Goal: Register for event/course

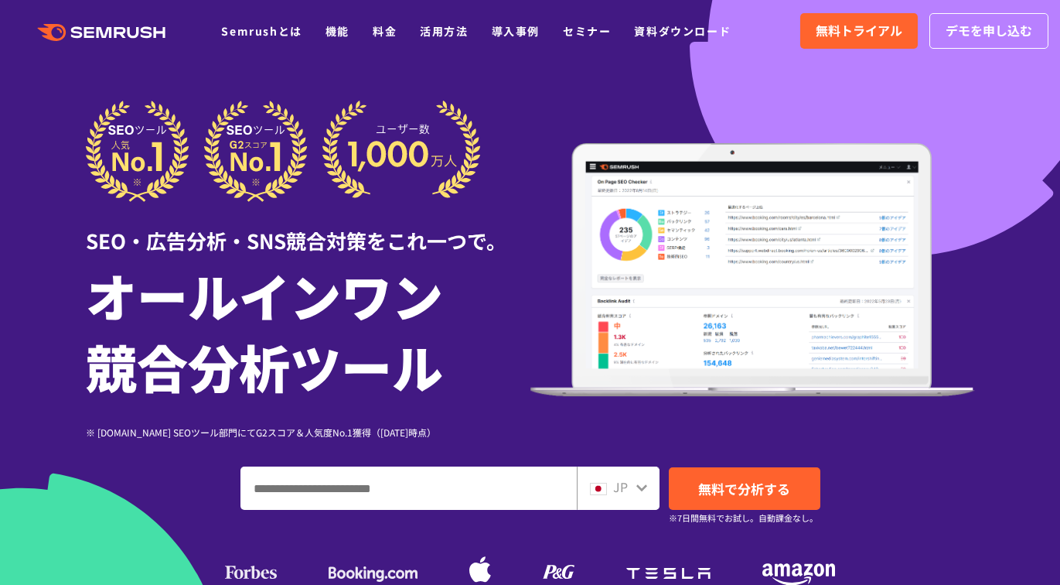
click at [582, 45] on div ".cls {fill: #FF642D;} .cls {fill: #FF642D;} Semrushとは 機能 料金 活用方法 導入事例 セミナー 資料ダウ…" at bounding box center [530, 31] width 1060 height 46
click at [582, 41] on div ".cls {fill: #FF642D;} .cls {fill: #FF642D;} Semrushとは 機能 料金 活用方法 導入事例 セミナー 資料ダウ…" at bounding box center [530, 31] width 1060 height 46
click at [605, 25] on link "セミナー" at bounding box center [587, 30] width 48 height 15
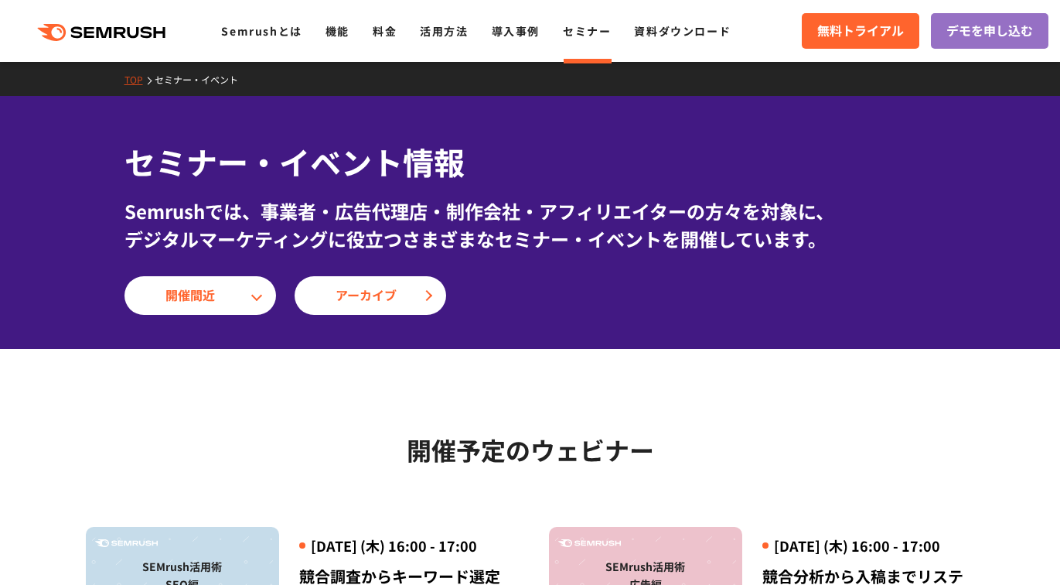
click at [552, 5] on header ".cls-1 {fill: #fff;} .cls {fill: #FF642D;} .cls {fill: #FF642D;} .cls {fill: #F…" at bounding box center [530, 31] width 1060 height 62
